Goal: Entertainment & Leisure: Consume media (video, audio)

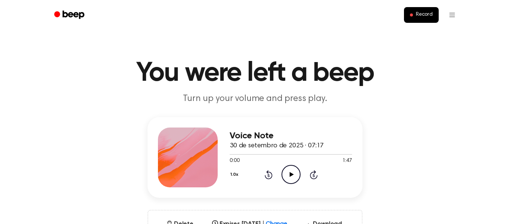
click at [294, 174] on icon "Play Audio" at bounding box center [291, 174] width 19 height 19
click at [323, 196] on div "Voice Note 30 de setembro de 2025 · 07:17 0:12 1:47 Your browser does not suppo…" at bounding box center [255, 157] width 215 height 81
click at [290, 174] on icon at bounding box center [291, 174] width 4 height 5
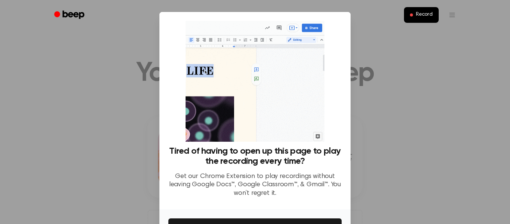
click at [401, 101] on div at bounding box center [255, 112] width 510 height 224
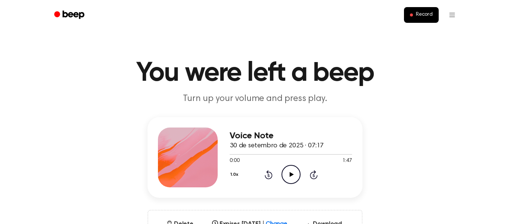
click at [460, 96] on header "You were left a beep Turn up your volume and press play." at bounding box center [255, 82] width 492 height 45
click at [297, 173] on icon "Play Audio" at bounding box center [291, 174] width 19 height 19
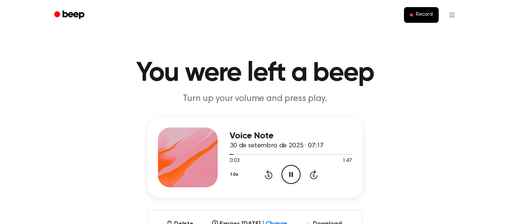
click at [297, 173] on icon "Pause Audio" at bounding box center [291, 174] width 19 height 19
